Goal: Task Accomplishment & Management: Manage account settings

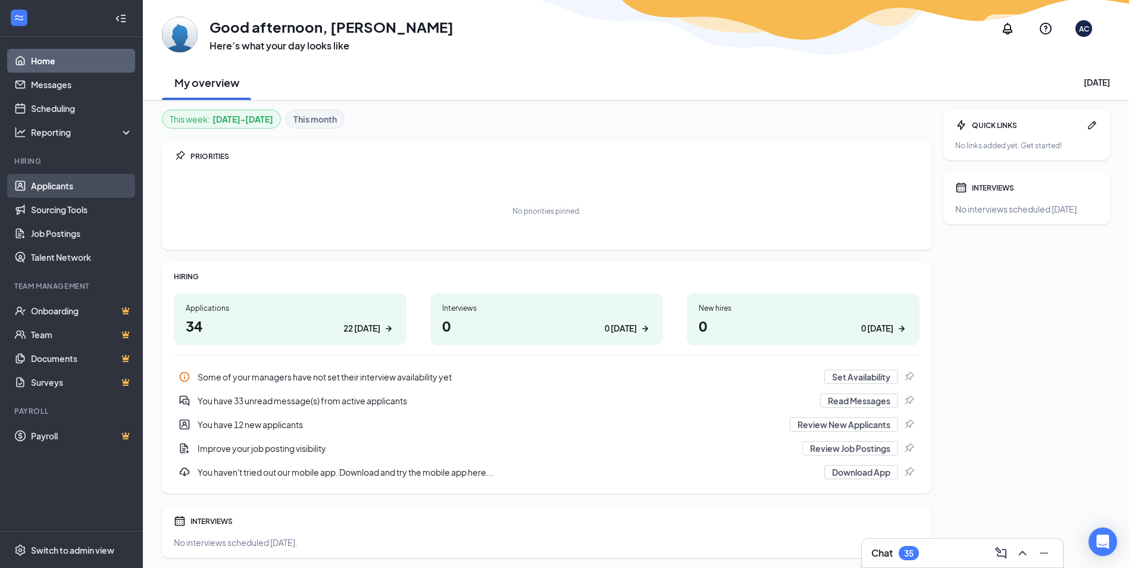
click at [60, 182] on link "Applicants" at bounding box center [82, 186] width 102 height 24
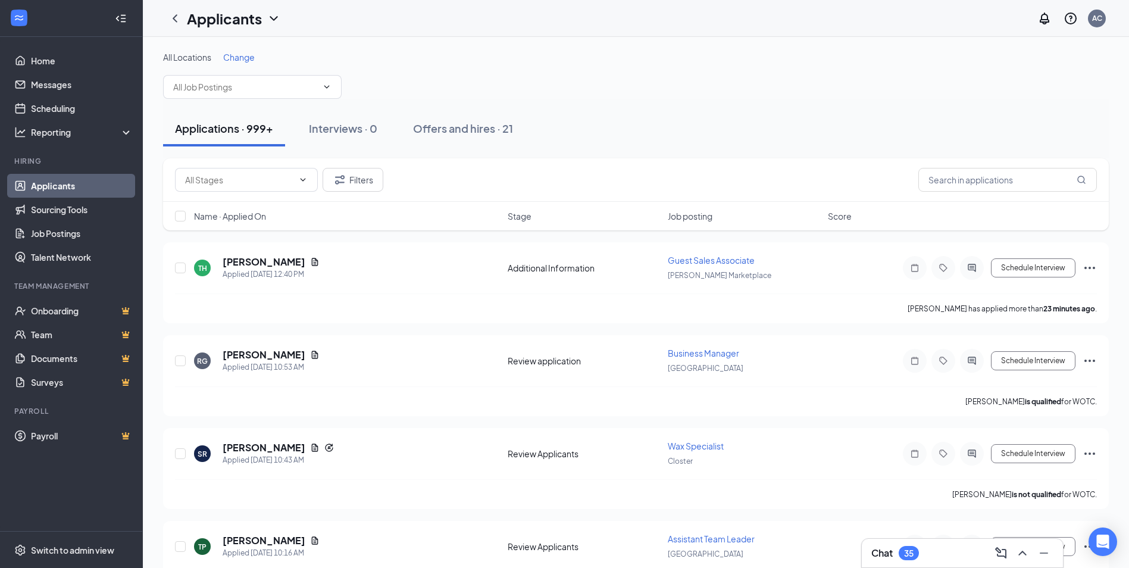
click at [234, 57] on span "Change" at bounding box center [239, 57] width 32 height 11
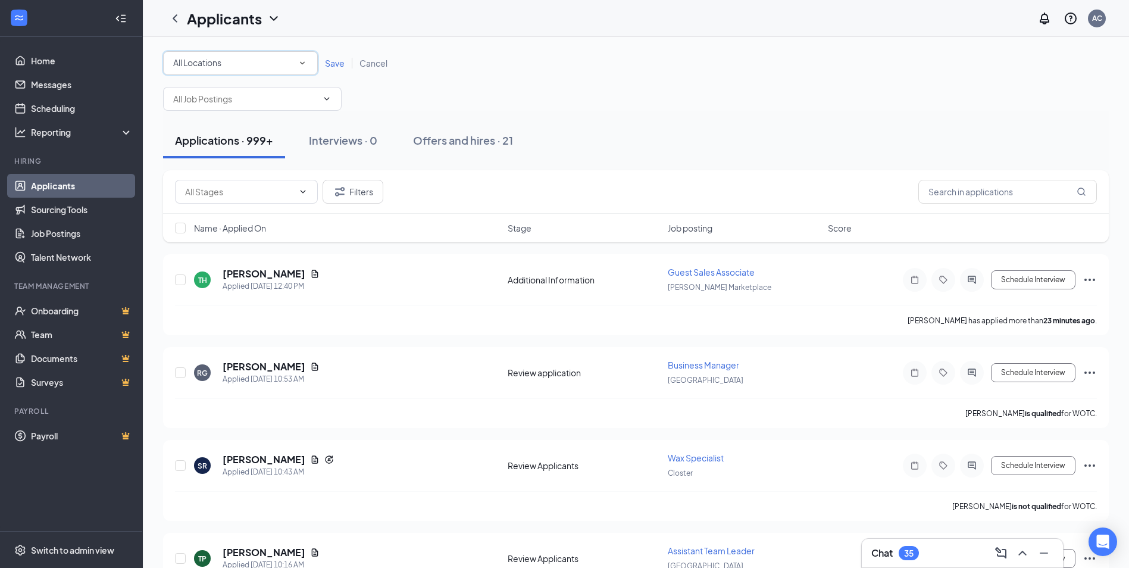
click at [278, 65] on div "All Locations" at bounding box center [240, 63] width 134 height 14
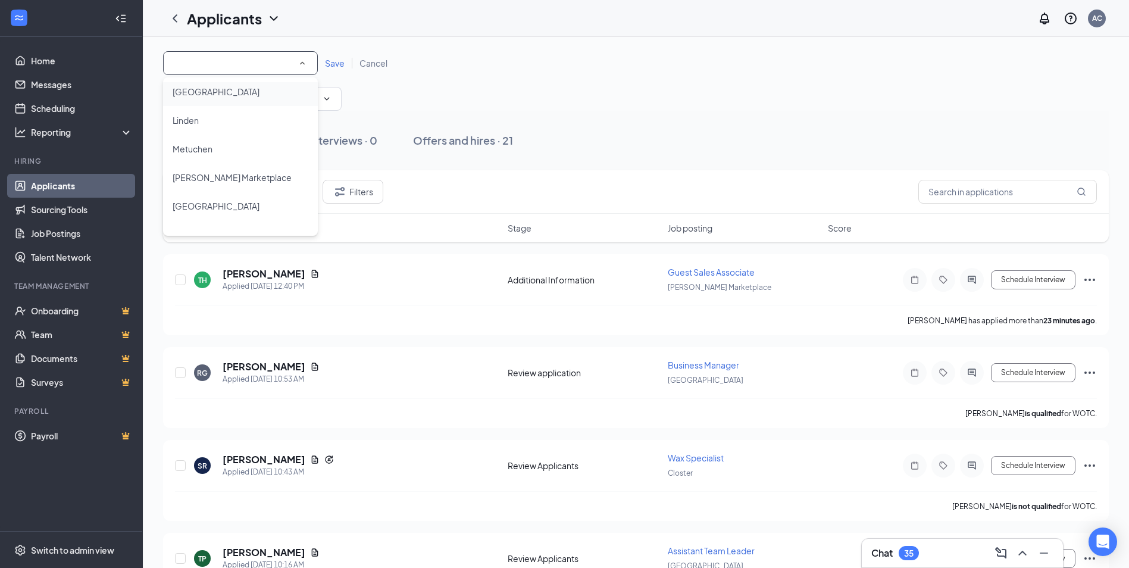
scroll to position [119, 0]
click at [231, 119] on span "[PERSON_NAME] Marketplace" at bounding box center [232, 120] width 119 height 11
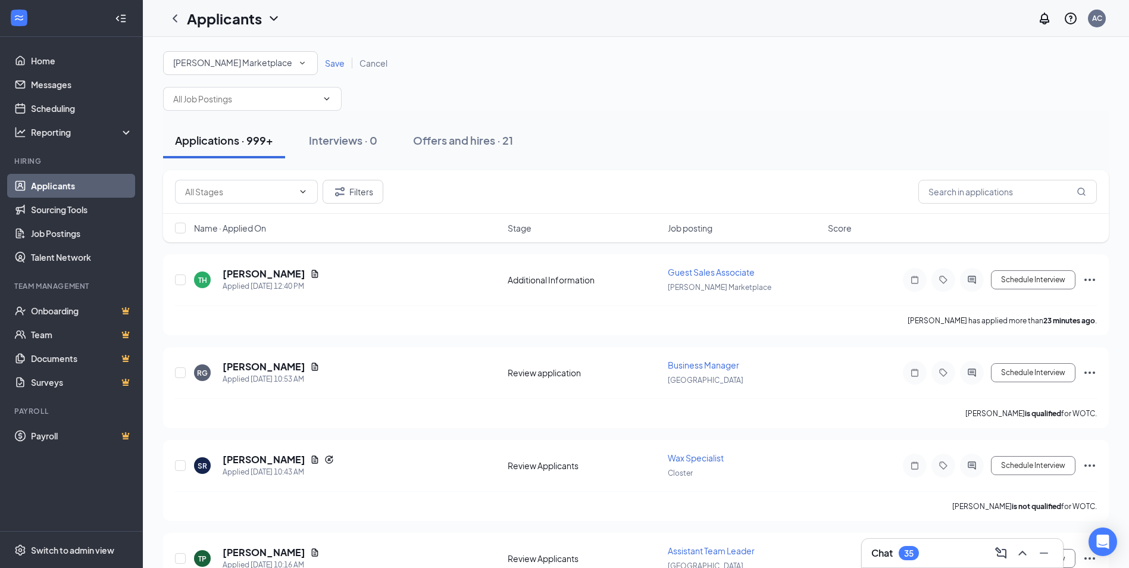
click at [329, 61] on span "Save" at bounding box center [335, 63] width 20 height 11
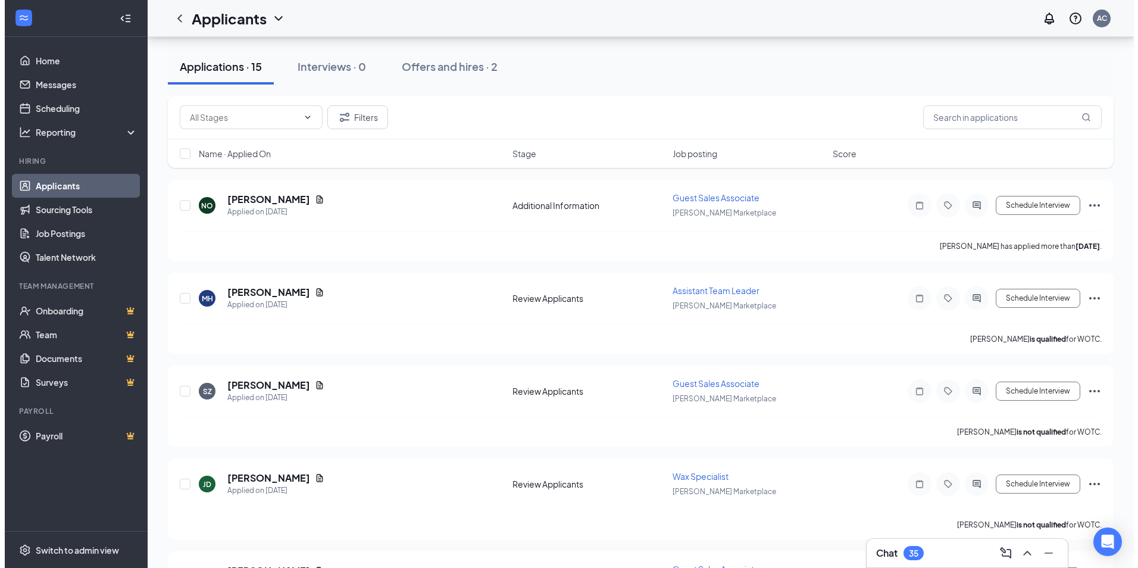
scroll to position [357, 0]
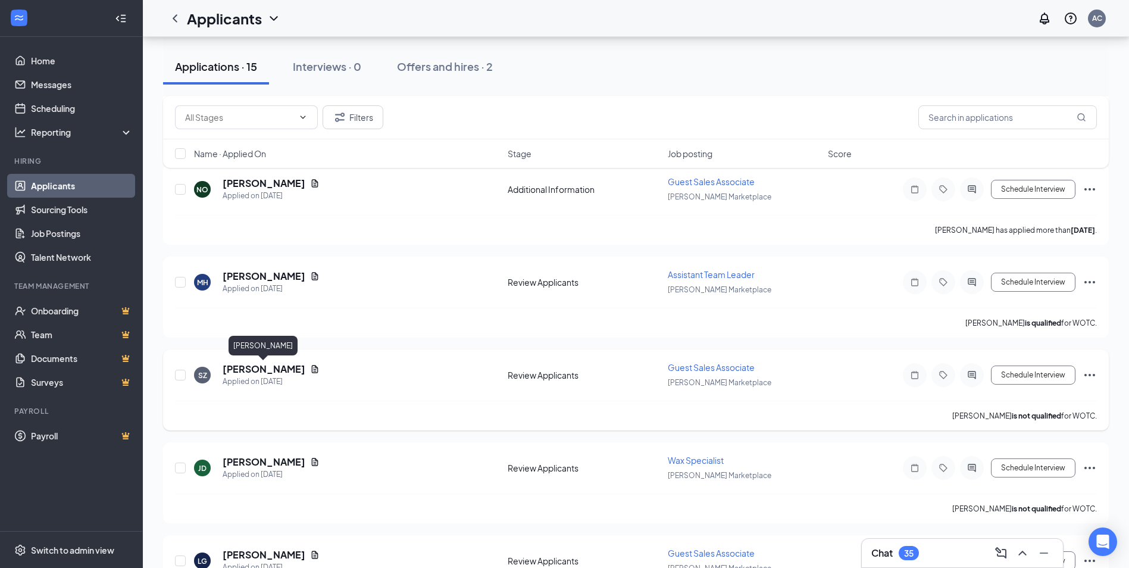
click at [252, 367] on h5 "[PERSON_NAME]" at bounding box center [264, 368] width 83 height 13
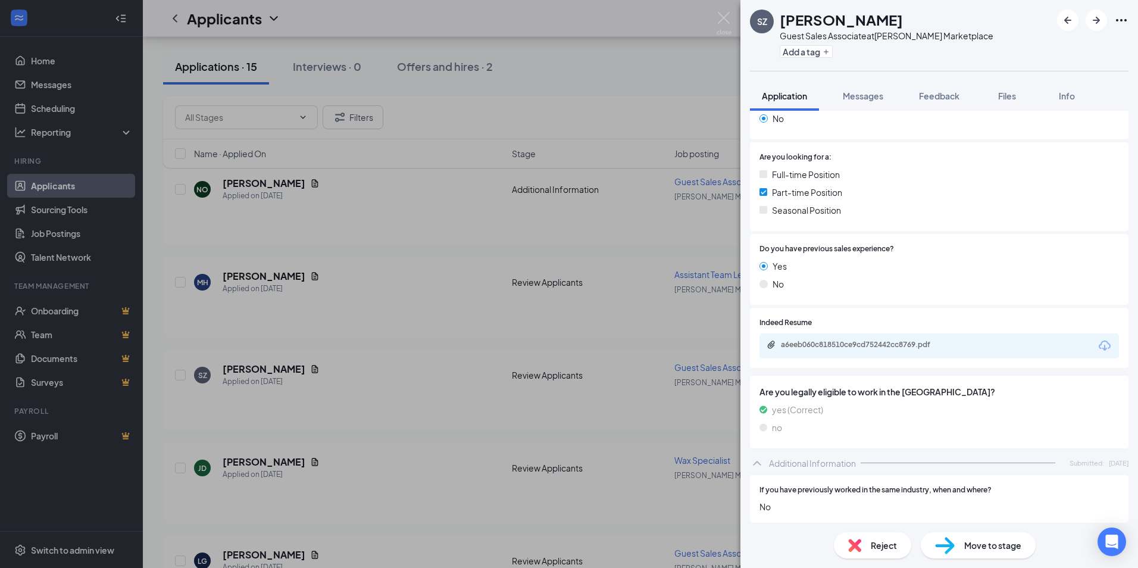
scroll to position [238, 0]
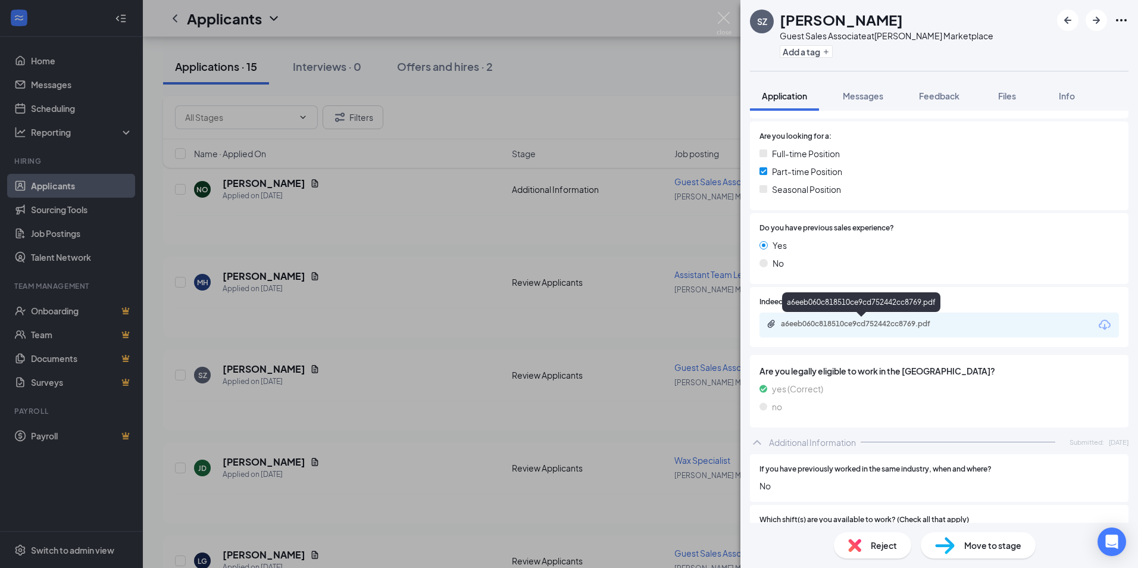
click at [834, 326] on div "a6eeb060c818510ce9cd752442cc8769.pdf" at bounding box center [864, 324] width 167 height 10
